Goal: Check status

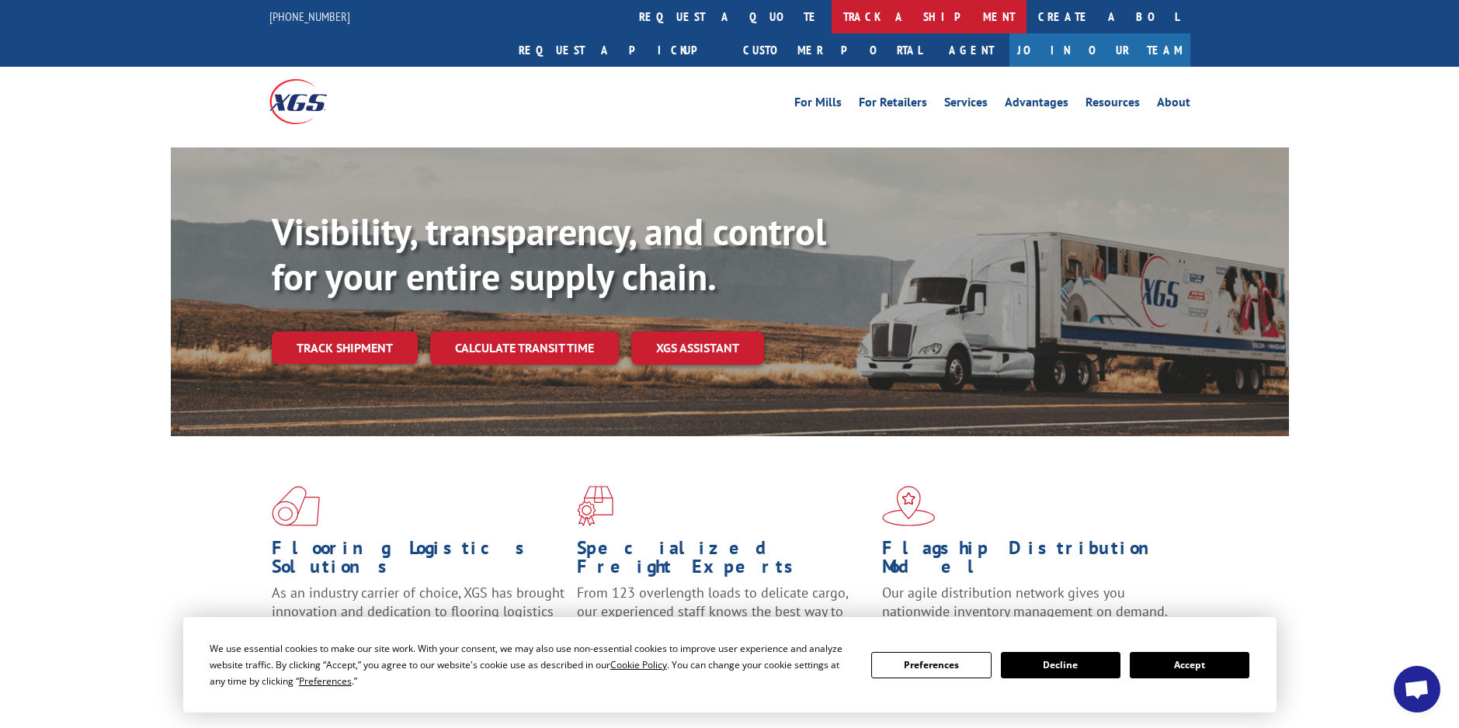
click at [831, 21] on link "track a shipment" at bounding box center [928, 16] width 195 height 33
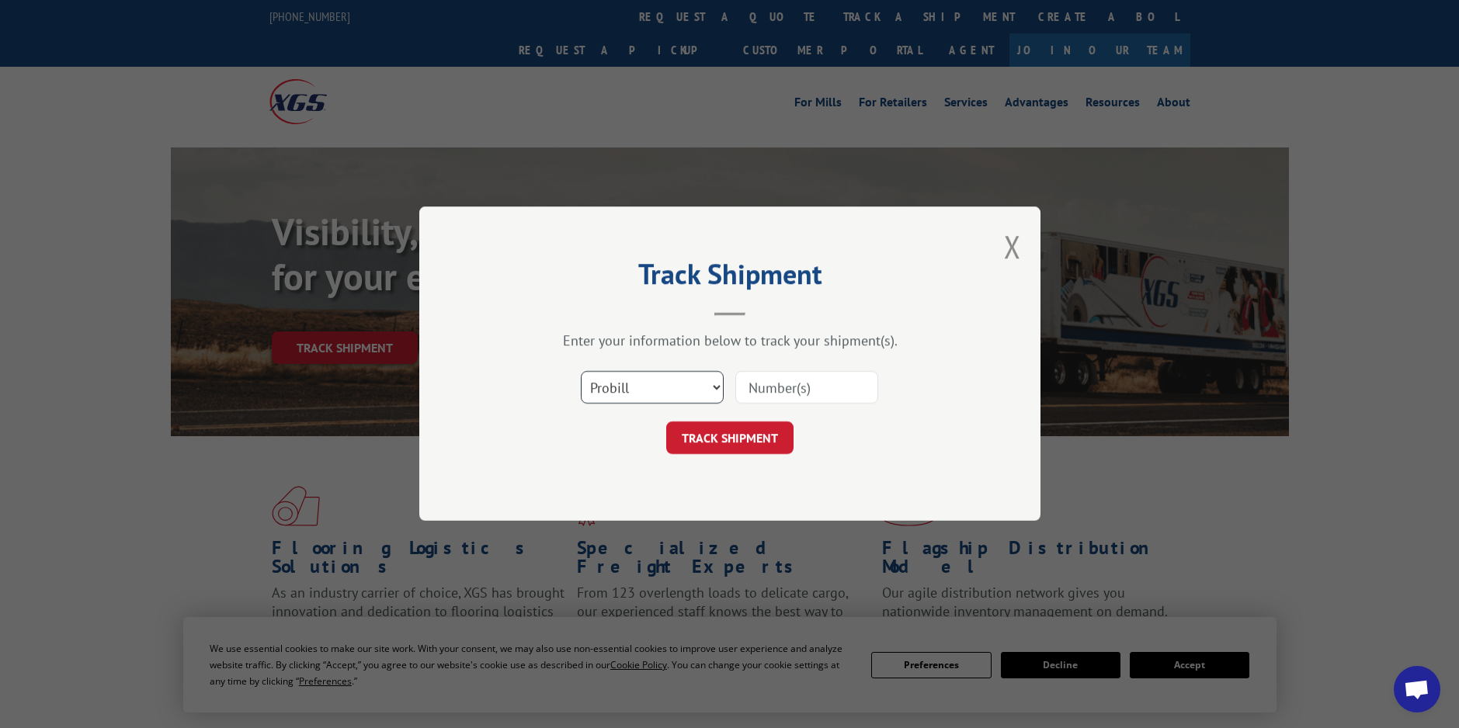
click at [647, 383] on select "Select category... Probill BOL PO" at bounding box center [652, 388] width 143 height 33
select select "bol"
click at [581, 372] on select "Select category... Probill BOL PO" at bounding box center [652, 388] width 143 height 33
click at [779, 374] on input at bounding box center [806, 388] width 143 height 33
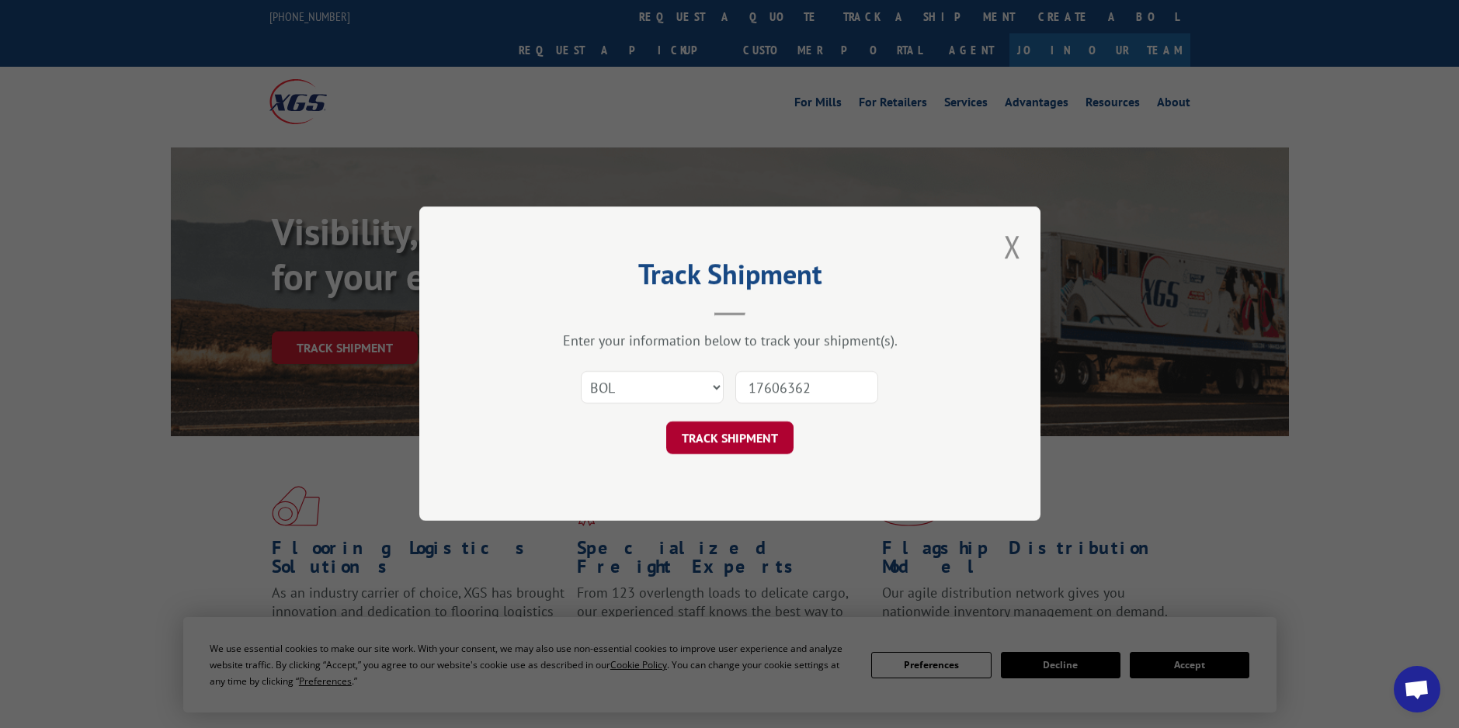
type input "17606362"
click at [735, 438] on button "TRACK SHIPMENT" at bounding box center [729, 438] width 127 height 33
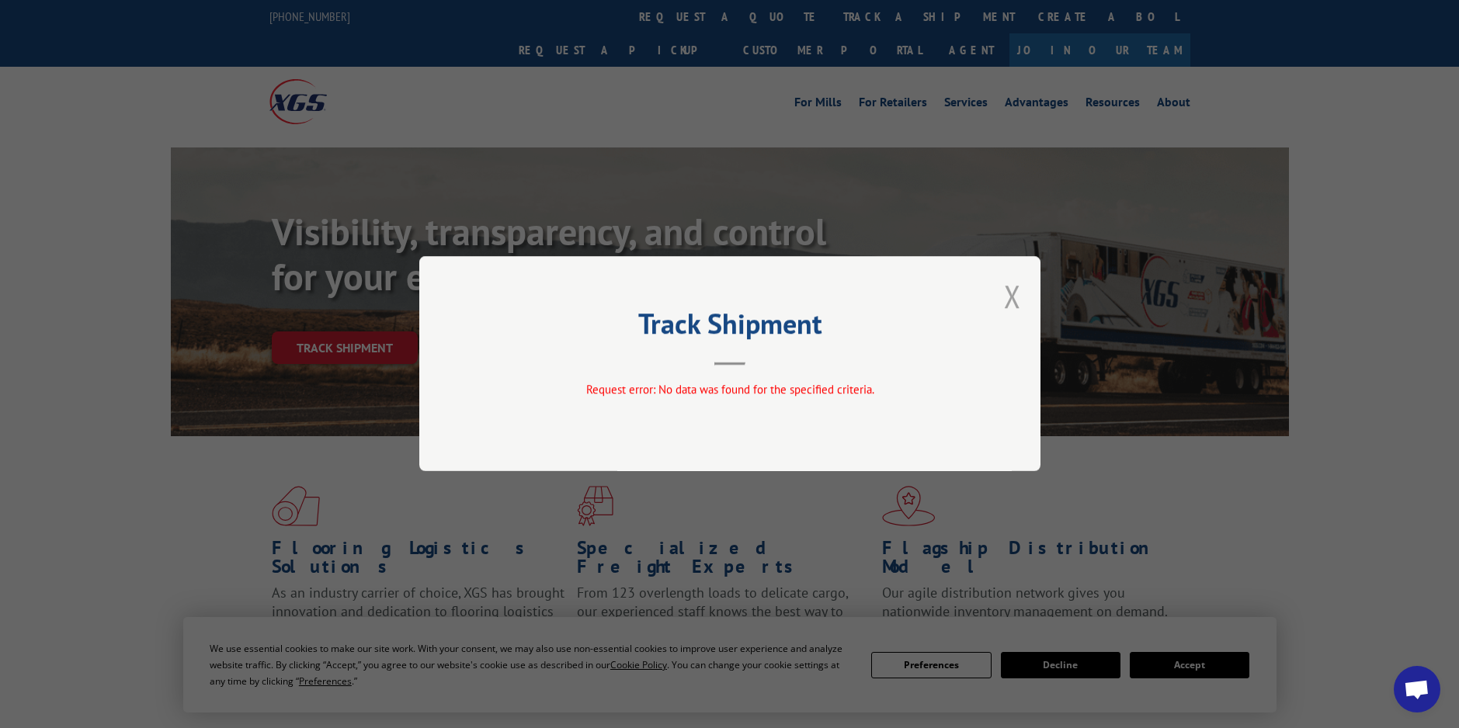
click at [1015, 298] on button "Close modal" at bounding box center [1012, 296] width 17 height 41
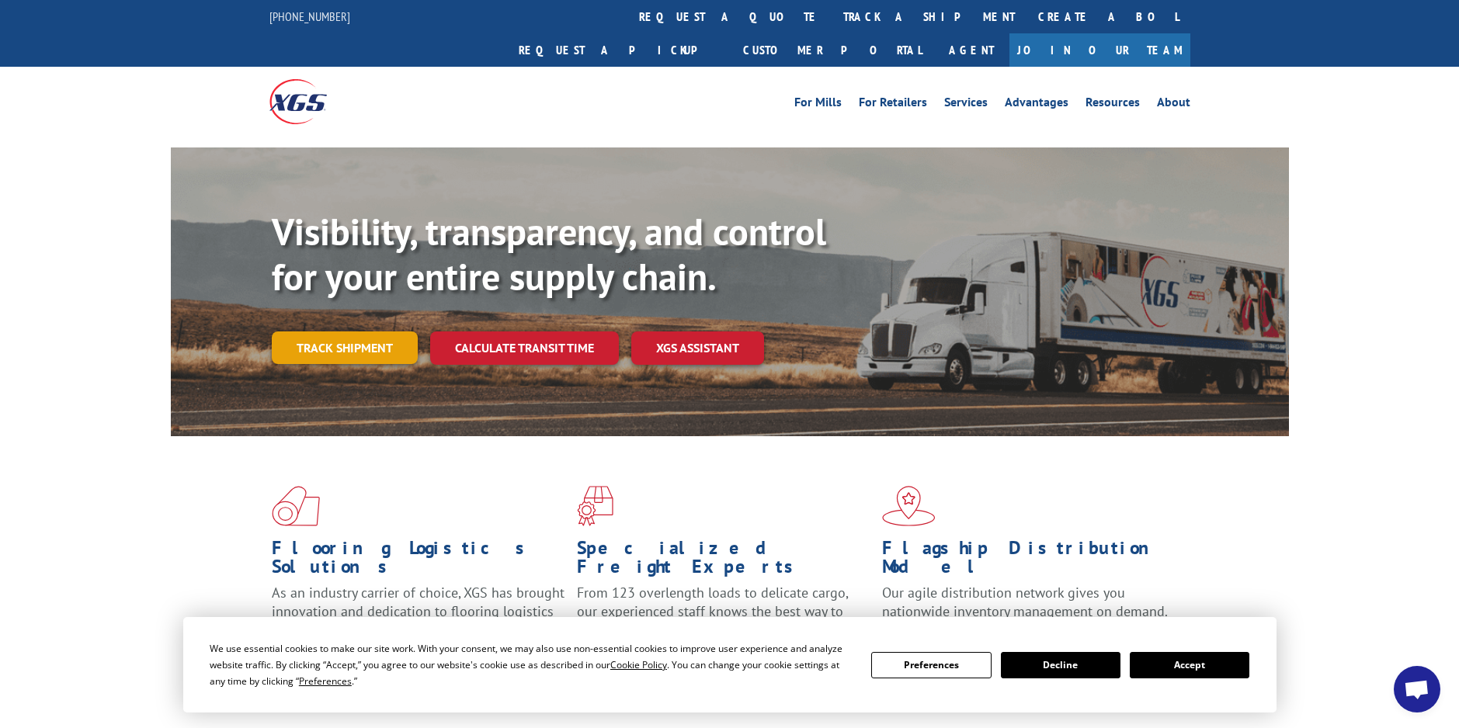
click at [359, 331] on link "Track shipment" at bounding box center [345, 347] width 146 height 33
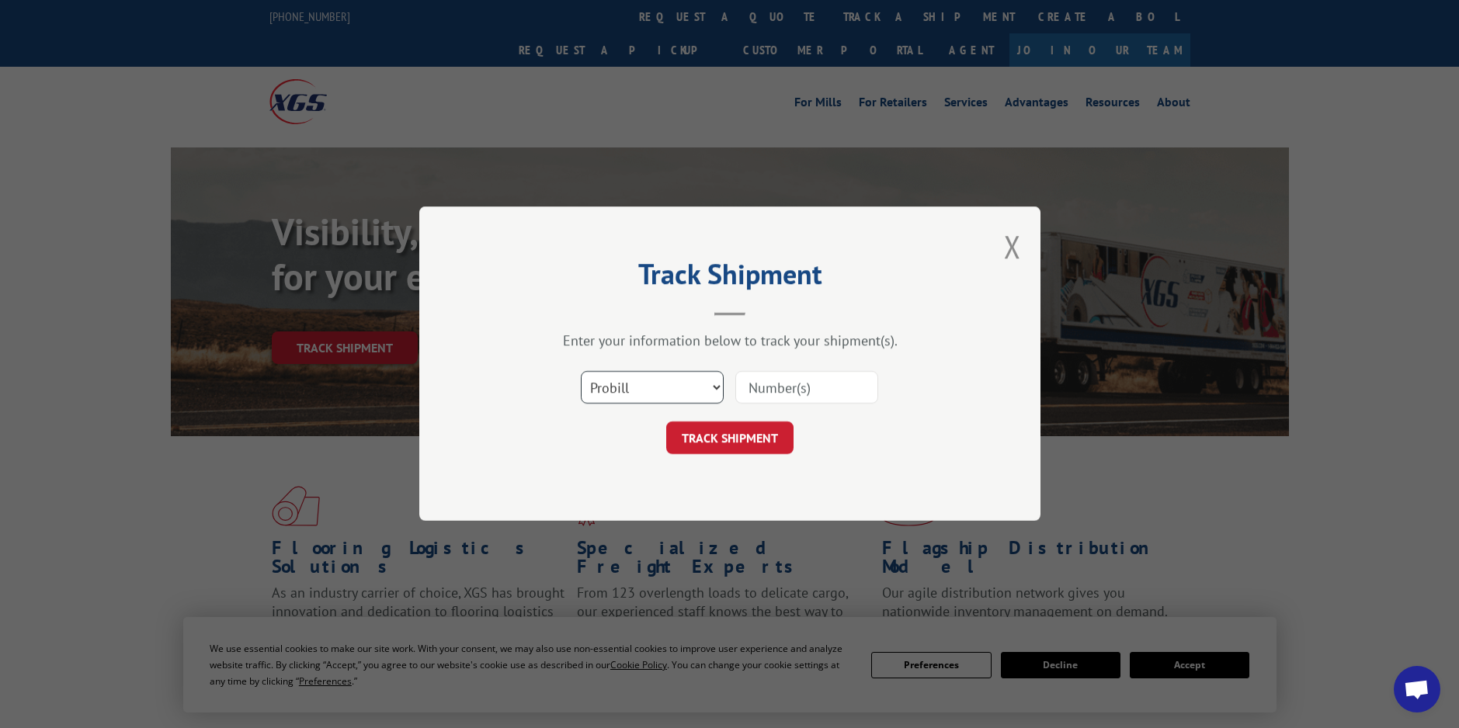
click at [666, 390] on select "Select category... Probill BOL PO" at bounding box center [652, 388] width 143 height 33
click at [760, 394] on input at bounding box center [806, 388] width 143 height 33
type input "17606362"
click at [752, 424] on button "TRACK SHIPMENT" at bounding box center [729, 438] width 127 height 33
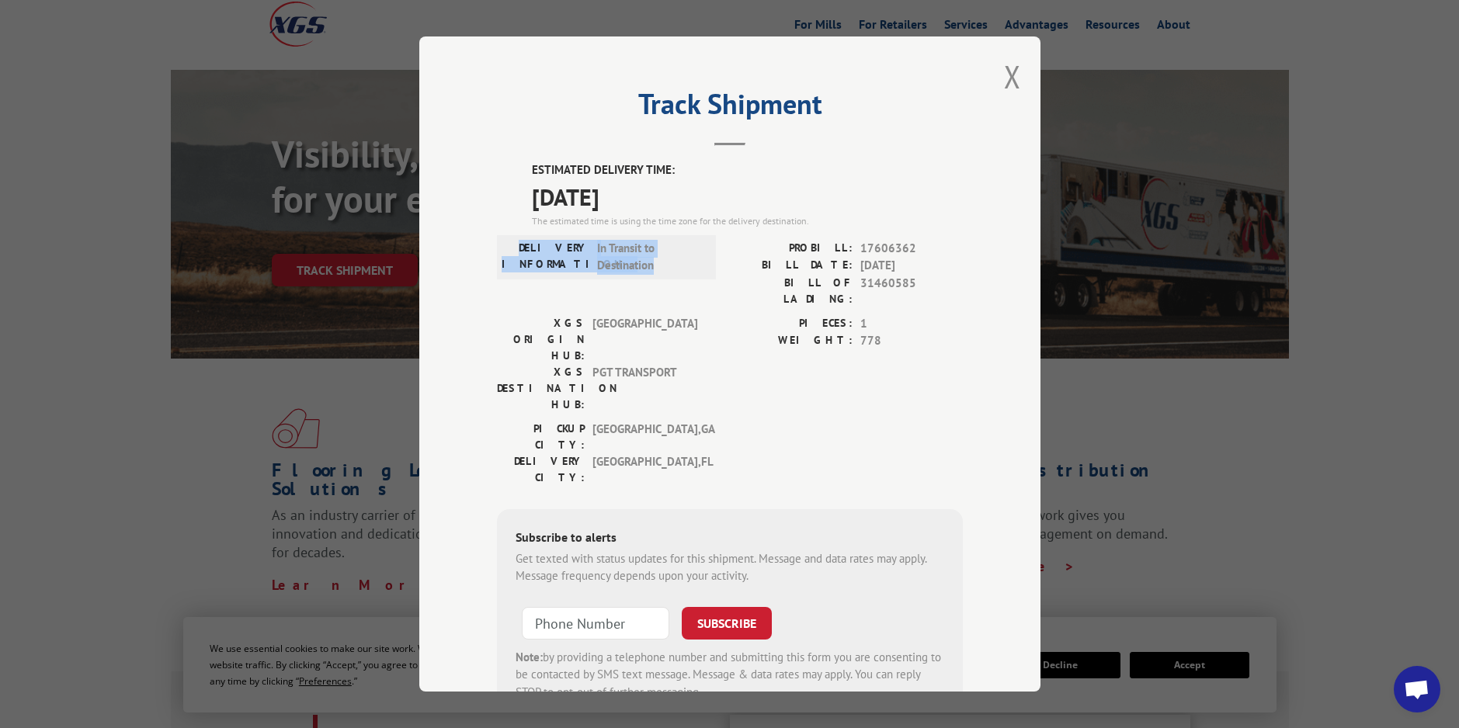
drag, startPoint x: 541, startPoint y: 245, endPoint x: 657, endPoint y: 267, distance: 118.6
click at [657, 267] on div "DELIVERY INFORMATION: In Transit to Destination" at bounding box center [606, 256] width 210 height 35
copy div "DELIVERY INFORMATION: In Transit to Destination"
drag, startPoint x: 535, startPoint y: 183, endPoint x: 654, endPoint y: 207, distance: 121.2
click at [654, 207] on div "ESTIMATED DELIVERY TIME: [DATE] The estimated time is using the time zone for t…" at bounding box center [730, 440] width 466 height 558
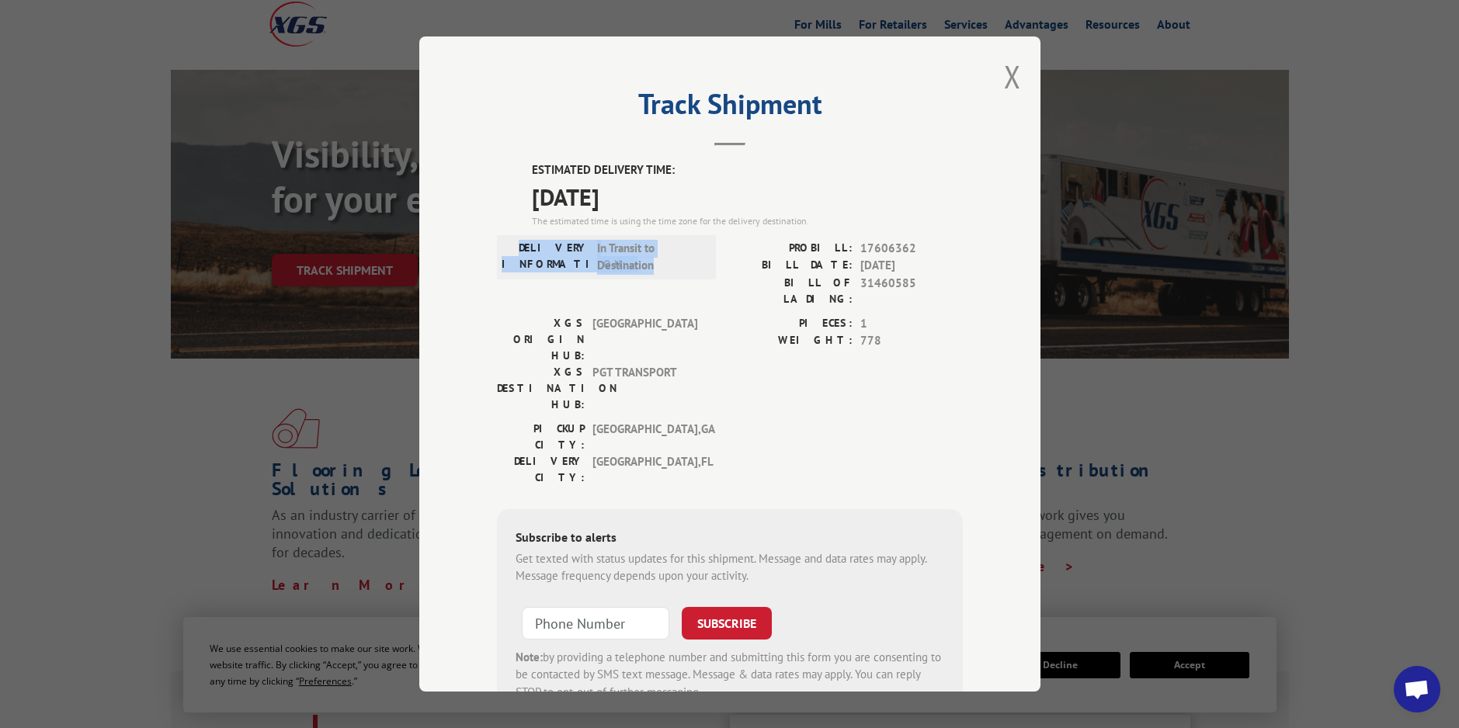
copy div "ESTIMATED DELIVERY TIME: [DATE]"
